Goal: Information Seeking & Learning: Learn about a topic

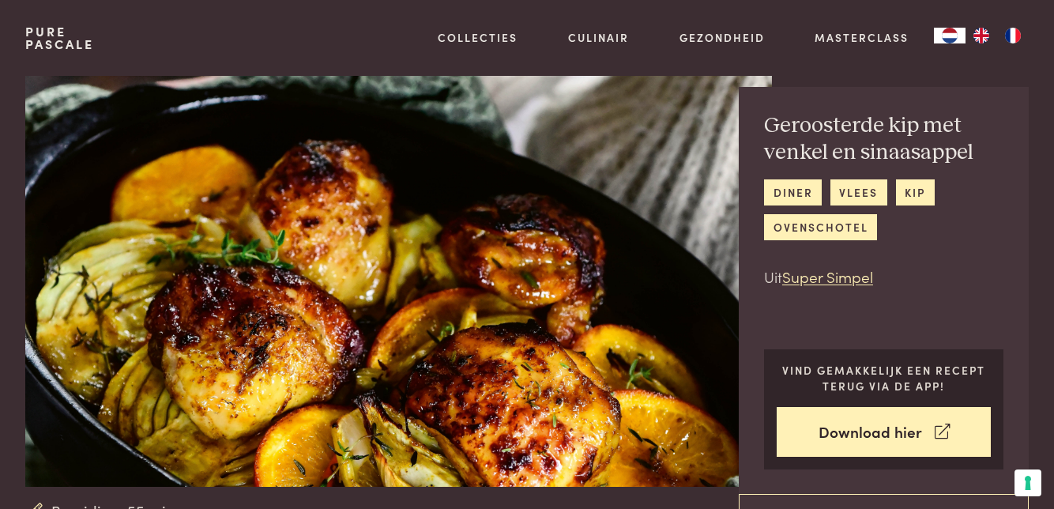
click at [475, 36] on link "Collecties" at bounding box center [478, 37] width 80 height 17
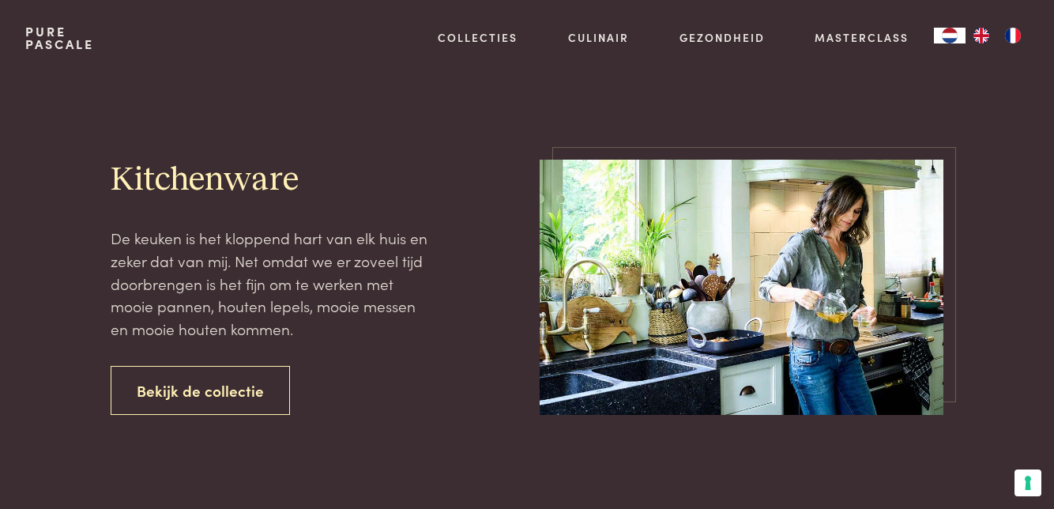
click at [595, 31] on link "Culinair" at bounding box center [598, 37] width 61 height 17
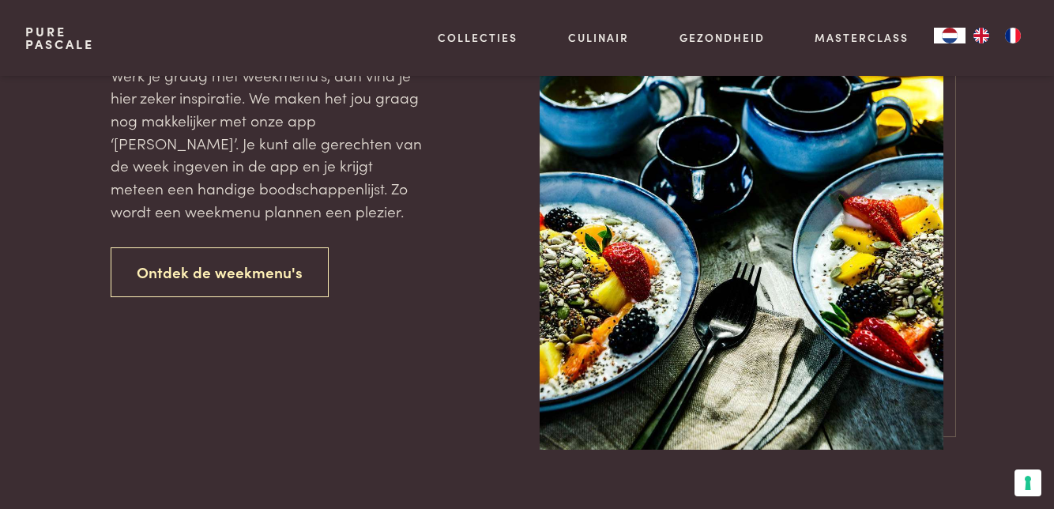
scroll to position [1959, 0]
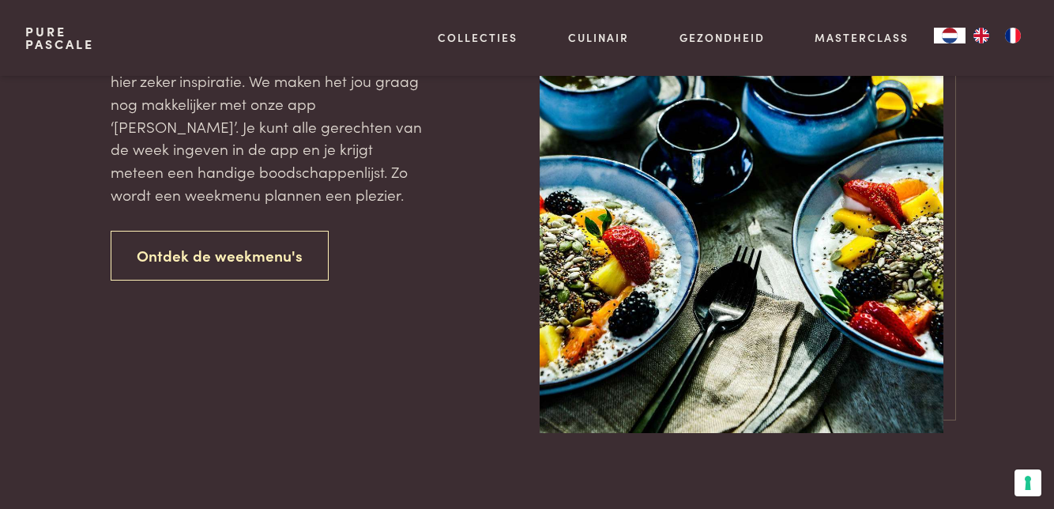
click at [195, 280] on link "Ontdek de weekmenu's" at bounding box center [220, 256] width 218 height 50
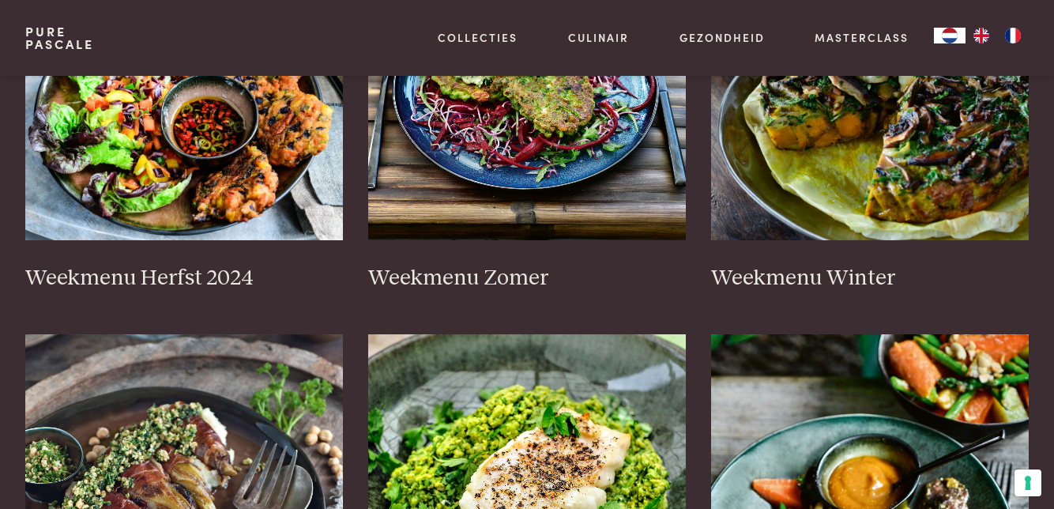
scroll to position [550, 0]
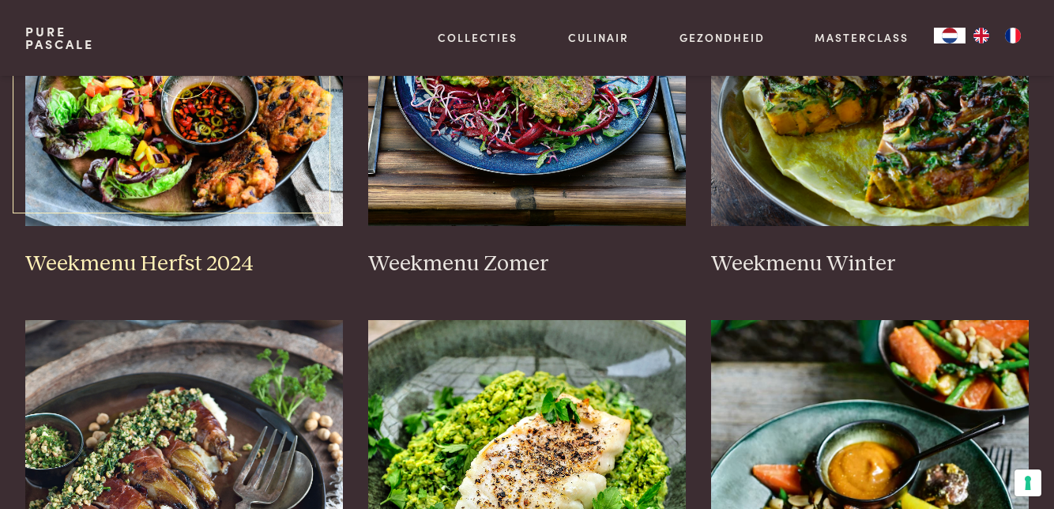
click at [118, 250] on h3 "Weekmenu Herfst 2024" at bounding box center [184, 264] width 318 height 28
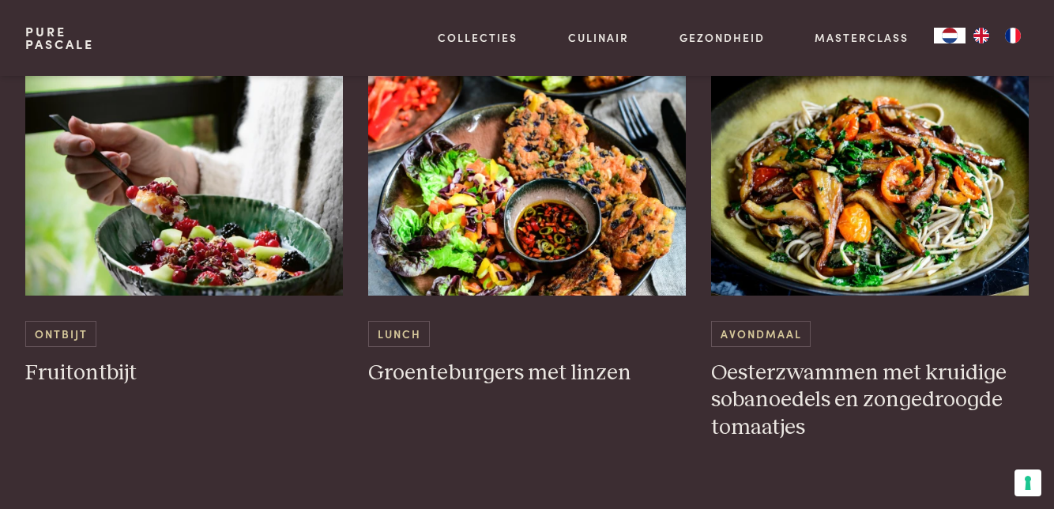
scroll to position [1719, 0]
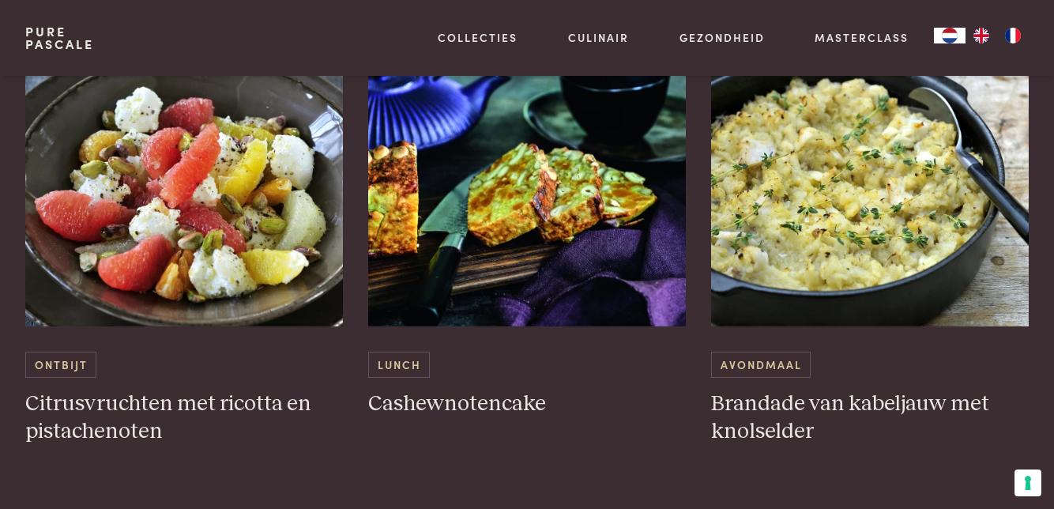
scroll to position [2349, 0]
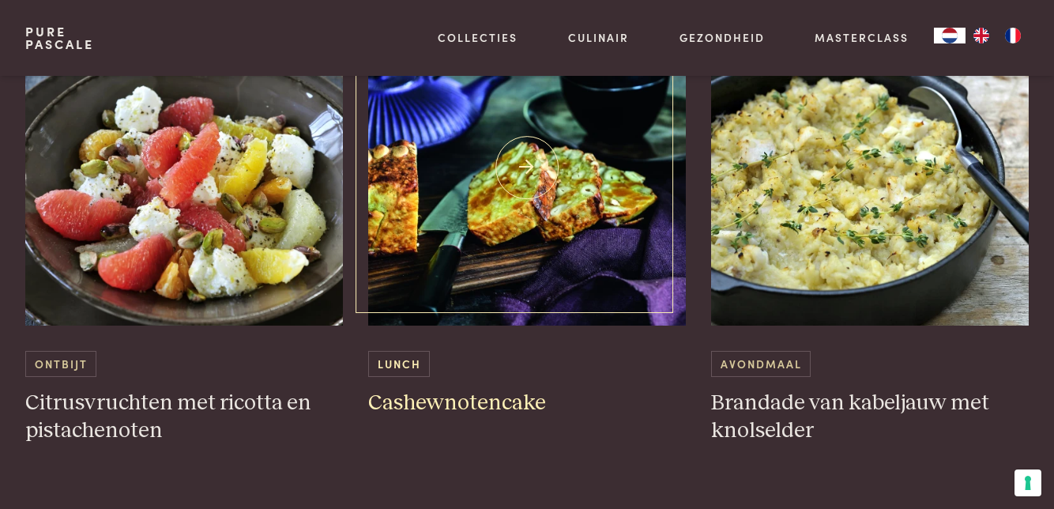
click at [482, 408] on h3 "Cashewnotencake" at bounding box center [527, 403] width 318 height 28
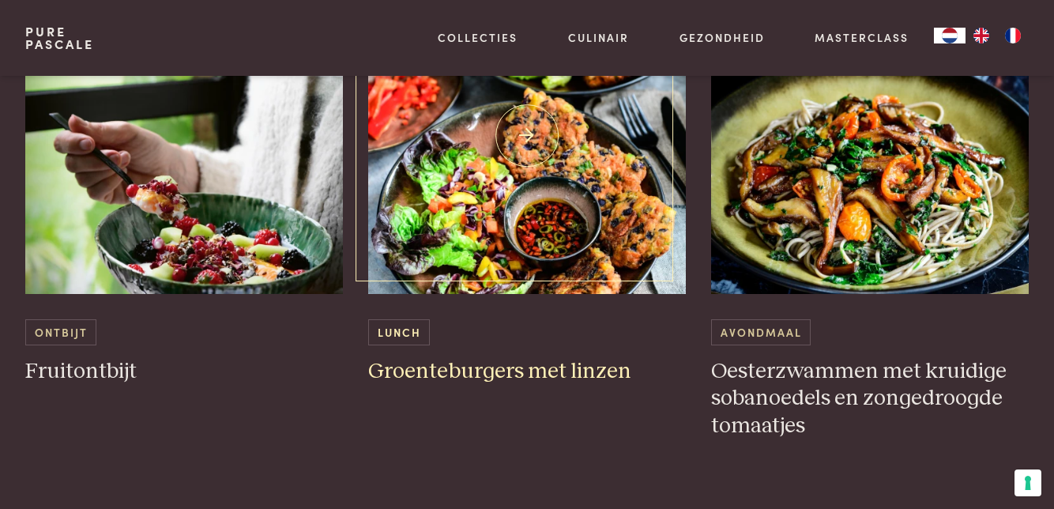
click at [490, 351] on div "Lunch Groenteburgers met linzen" at bounding box center [527, 352] width 318 height 66
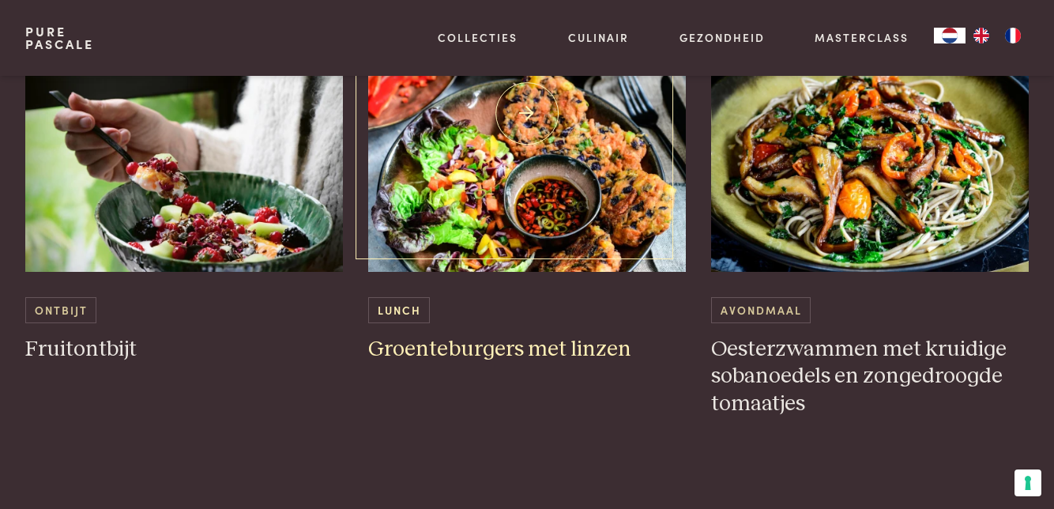
scroll to position [1788, 0]
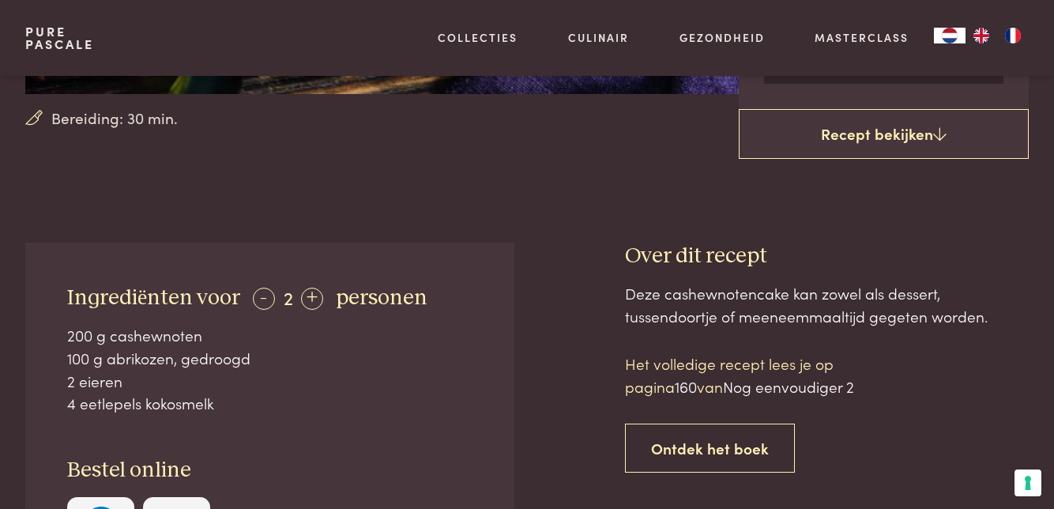
scroll to position [430, 0]
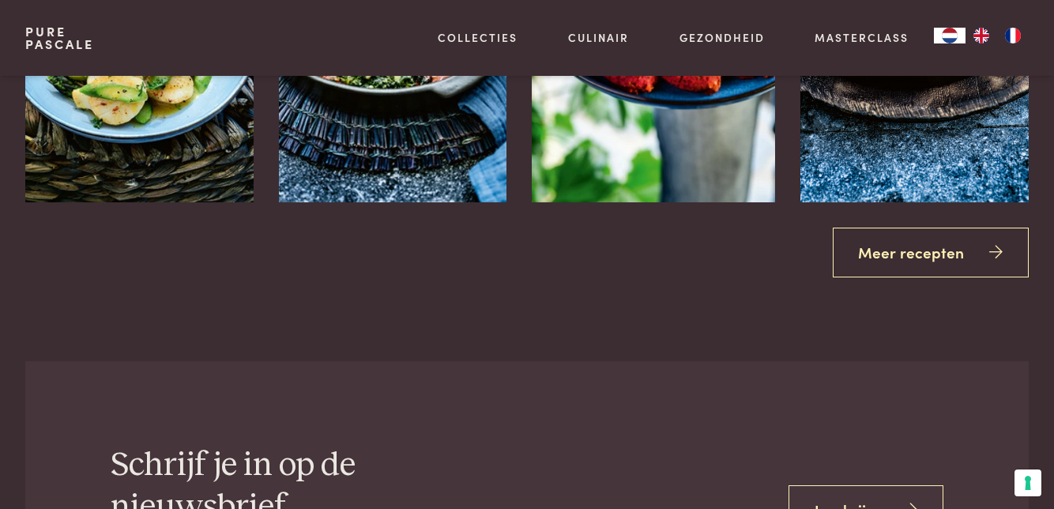
scroll to position [2463, 0]
